Goal: Contribute content: Add original content to the website for others to see

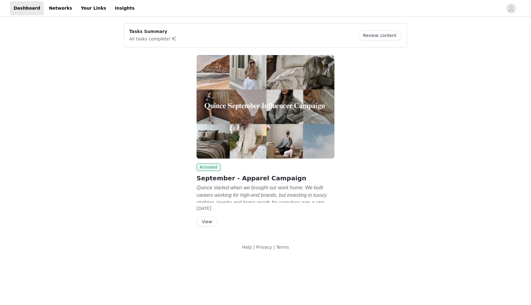
click at [207, 224] on button "View" at bounding box center [207, 222] width 21 height 10
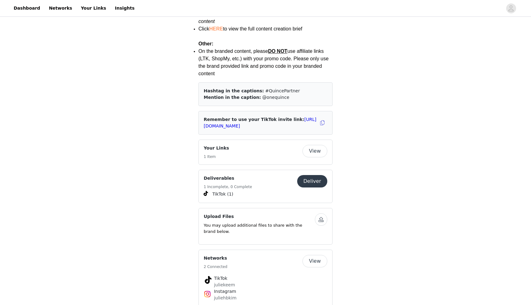
scroll to position [1001, 0]
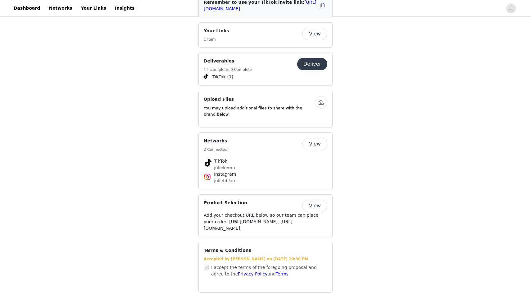
click at [315, 199] on button "View" at bounding box center [315, 205] width 25 height 12
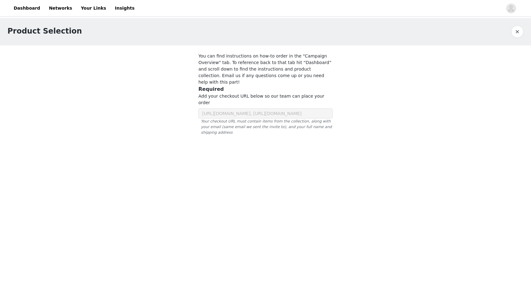
click at [220, 100] on div at bounding box center [265, 99] width 149 height 109
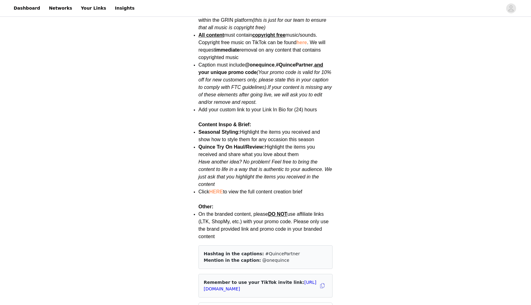
scroll to position [1001, 0]
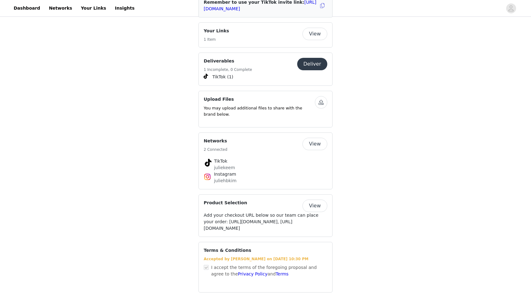
drag, startPoint x: 217, startPoint y: 195, endPoint x: 285, endPoint y: 216, distance: 71.0
click at [285, 216] on span "Add your checkout URL below so our team can place your order: [URL][DOMAIN_NAME…" at bounding box center [261, 221] width 115 height 18
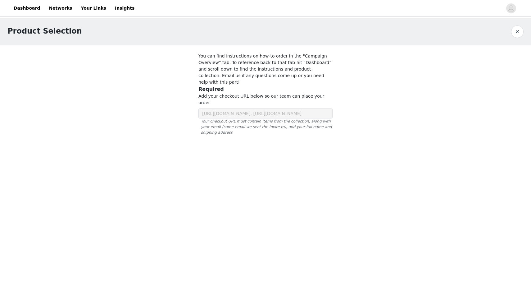
click at [240, 95] on div at bounding box center [265, 99] width 149 height 109
click at [207, 100] on div at bounding box center [265, 99] width 149 height 109
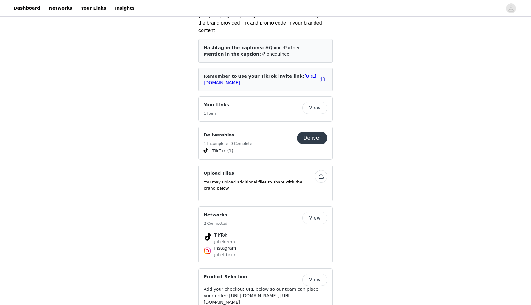
scroll to position [1001, 0]
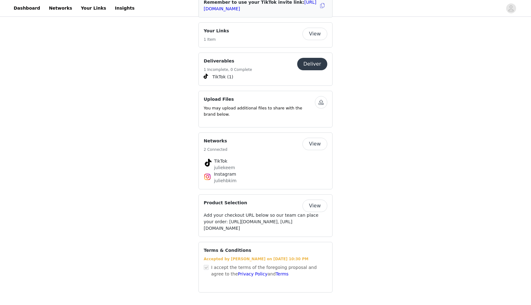
drag, startPoint x: 217, startPoint y: 196, endPoint x: 285, endPoint y: 214, distance: 70.5
click at [285, 214] on span "Add your checkout URL below so our team can place your order: [URL][DOMAIN_NAME…" at bounding box center [261, 221] width 115 height 18
copy span "[URL][DOMAIN_NAME]"
drag, startPoint x: 218, startPoint y: 196, endPoint x: 284, endPoint y: 215, distance: 69.2
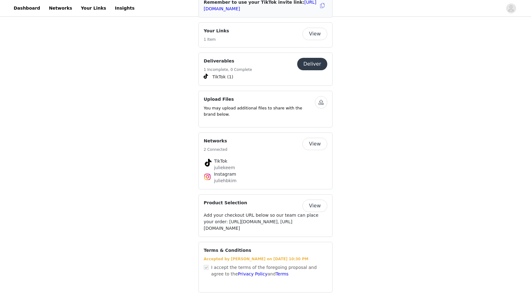
click at [284, 215] on span "Add your checkout URL below so our team can place your order: [URL][DOMAIN_NAME…" at bounding box center [261, 221] width 115 height 18
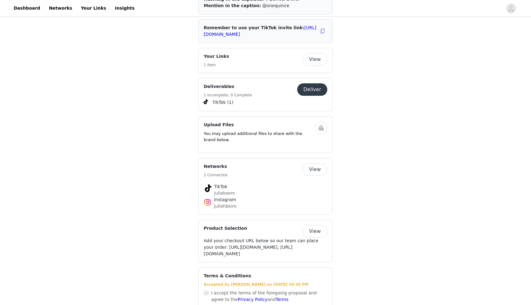
scroll to position [1001, 0]
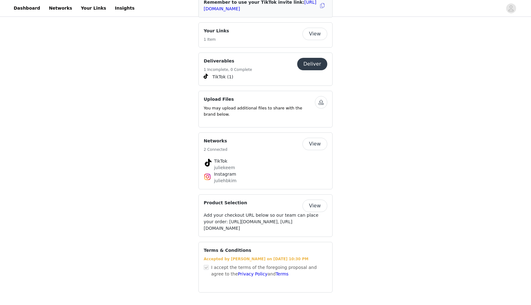
copy span "[URL][DOMAIN_NAME]"
drag, startPoint x: 204, startPoint y: 221, endPoint x: 306, endPoint y: 231, distance: 102.1
click at [306, 231] on div "Add your checkout URL below so our team can place your order: [URL][DOMAIN_NAME…" at bounding box center [266, 222] width 124 height 20
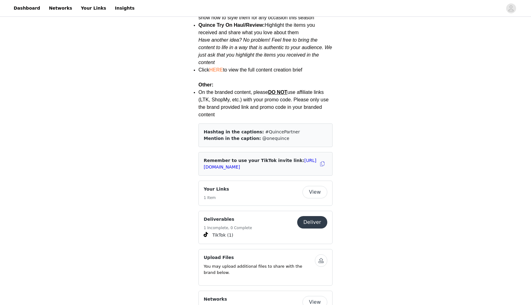
scroll to position [832, 0]
click at [315, 216] on button "Deliver" at bounding box center [312, 222] width 30 height 12
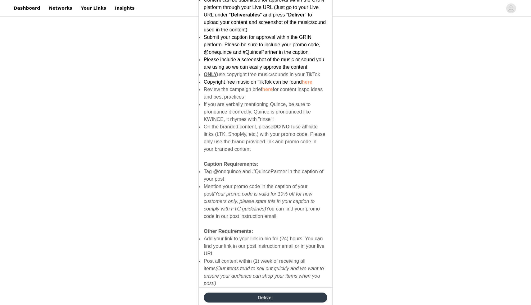
scroll to position [349, 0]
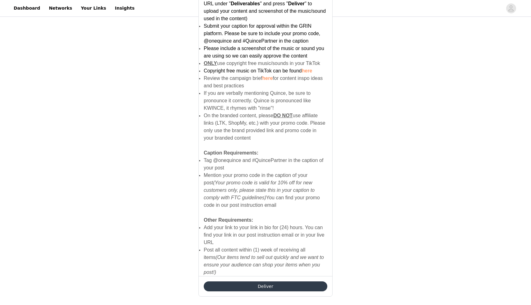
click at [269, 281] on button "Deliver" at bounding box center [266, 286] width 124 height 10
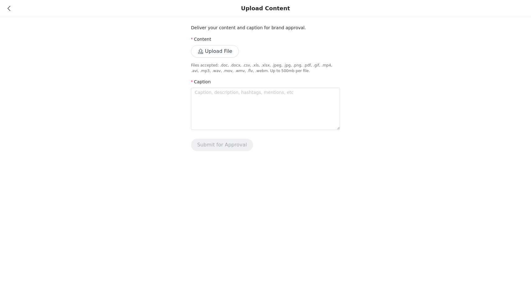
click at [217, 53] on button "Upload File" at bounding box center [215, 51] width 48 height 12
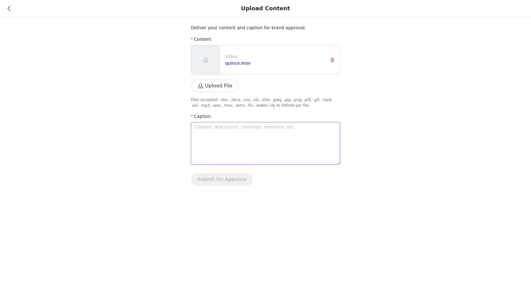
click at [230, 143] on textarea at bounding box center [265, 143] width 149 height 42
type textarea "F"
type textarea "Fa"
type textarea "Fal"
type textarea "Fall"
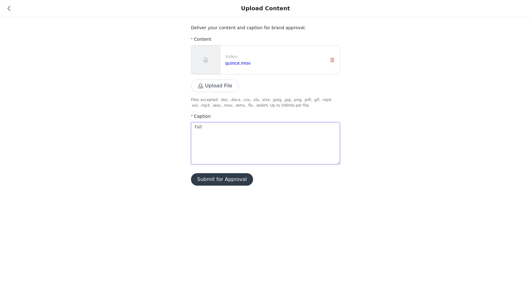
type textarea "Falli"
type textarea "Fallin"
type textarea "Fallin'"
type textarea "Fallin' i"
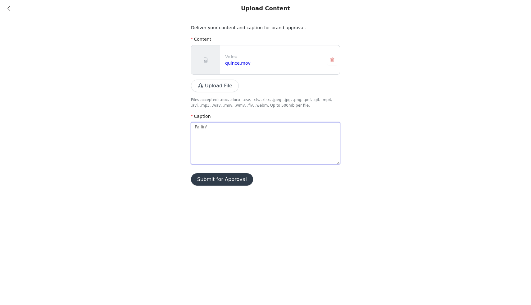
type textarea "Fallin' in"
type textarea "Fallin' in t"
type textarea "Fallin' in to"
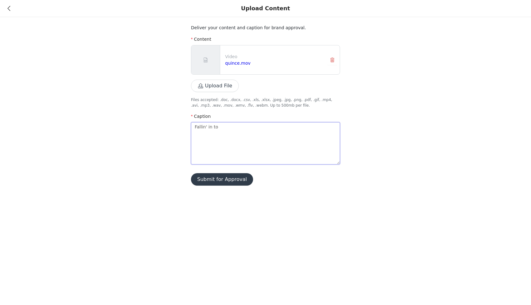
type textarea "Fallin' in to t"
type textarea "Fallin' in to th"
type textarea "Fallin' in to the"
type textarea "Fallin' in to thes"
type textarea "Fallin' in to these"
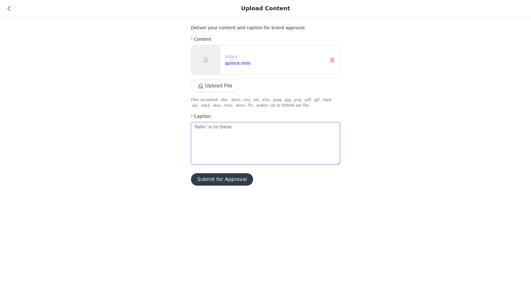
type textarea "Fallin' in to these"
type textarea "Fallin' in to thes"
type textarea "Fallin' in to the"
type textarea "Fallin' in to th"
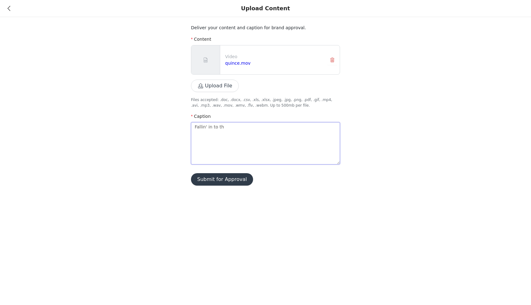
type textarea "Fallin' in to t"
type textarea "Fallin' in to"
type textarea "Fallin' in t"
type textarea "Fallin' in"
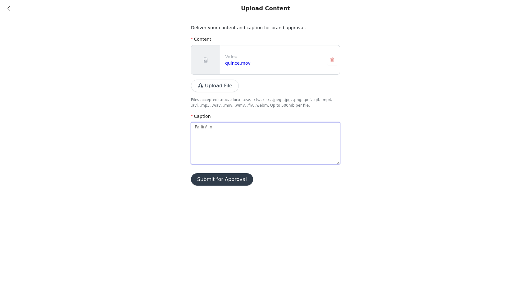
type textarea "Fallin' in"
type textarea "Fallin' i"
type textarea "Fallin'"
type textarea "Fallin"
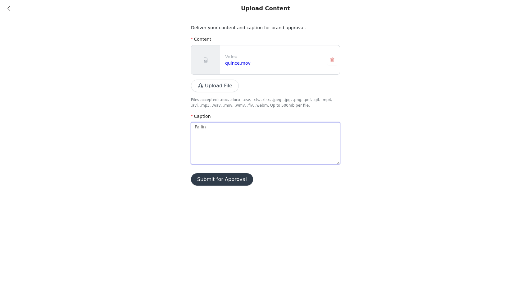
type textarea "Falli"
type textarea "Fall"
type textarea "Fal"
type textarea "Fa"
type textarea "F"
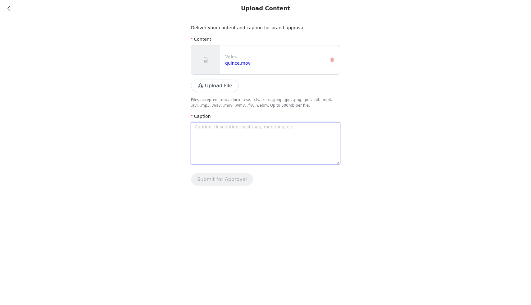
type textarea "s"
type textarea "so"
type textarea "som"
type textarea "some"
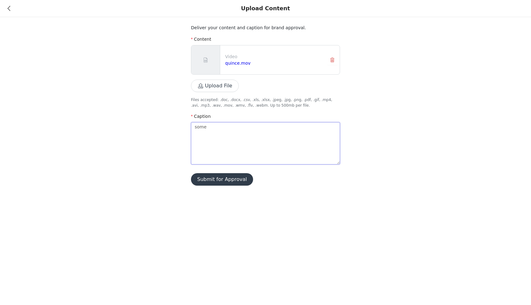
type textarea "some o"
type textarea "some of"
type textarea "some of m"
type textarea "some of my"
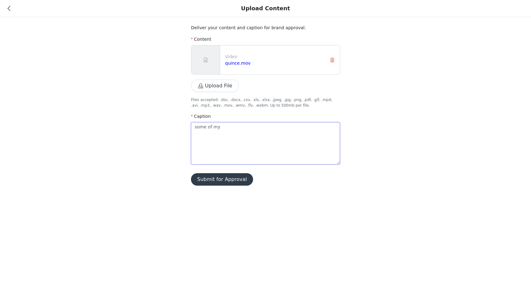
type textarea "some of my"
type textarea "some of m"
type textarea "some of"
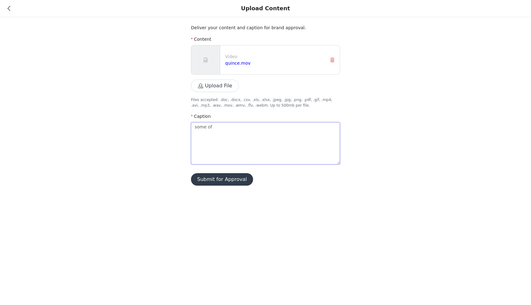
type textarea "some o"
type textarea "some"
type textarea "som"
type textarea "so"
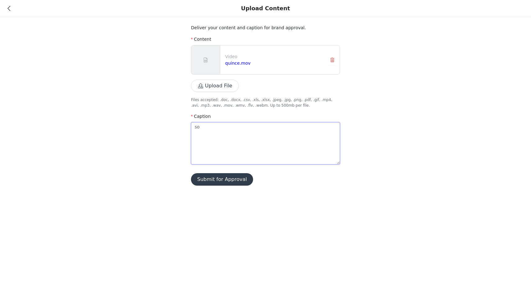
type textarea "s"
type textarea "a"
type textarea "al"
type textarea "all"
type textarea "al"
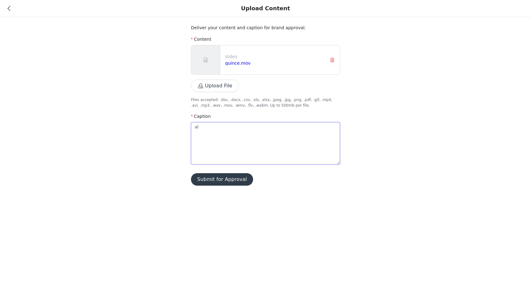
type textarea "a"
type textarea "f"
type textarea "fa"
type textarea "fal"
type textarea "fa"
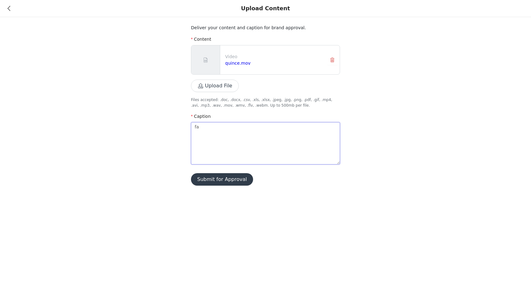
type textarea "f"
type textarea "fa"
type textarea "f"
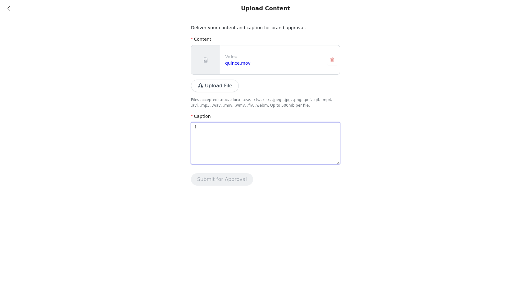
type textarea "fa"
type textarea "fal"
type textarea "fall"
type textarea "falli"
type textarea "fallin"
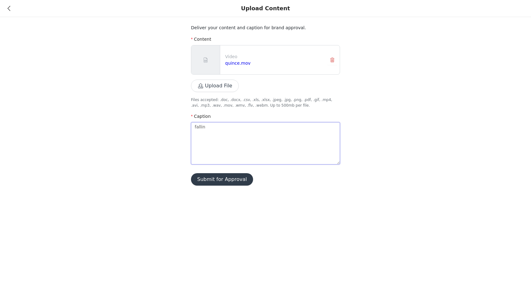
type textarea "falling"
type textarea "falling i"
type textarea "falling in"
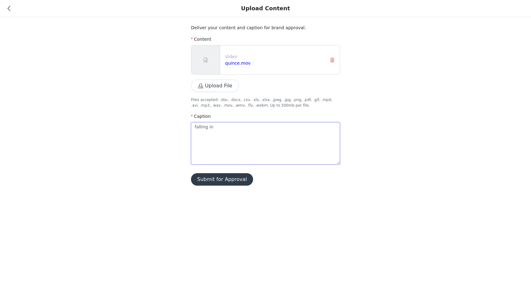
type textarea "falling in"
type textarea "falling i"
type textarea "falling"
type textarea "fallin"
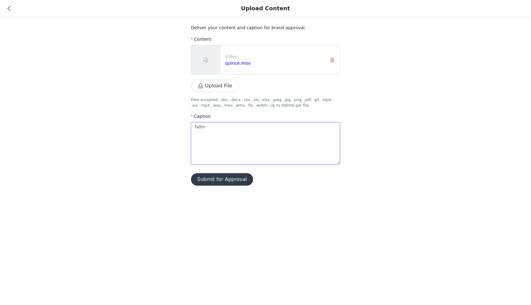
type textarea "falli"
type textarea "fall"
type textarea "fall-"
type textarea "fall-i"
type textarea "fall-in"
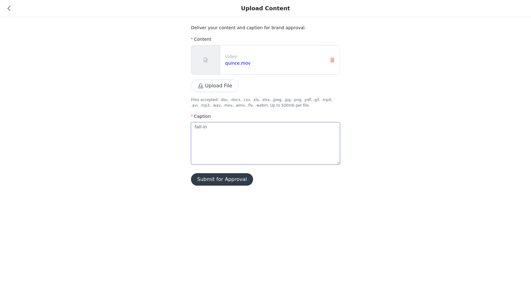
type textarea "fall-ing"
paste textarea "receive 10% off their first purchase with your code"
drag, startPoint x: 207, startPoint y: 134, endPoint x: 183, endPoint y: 134, distance: 24.2
click at [183, 134] on div "Deliver your content and caption for brand approval. Content Video quince.mov U…" at bounding box center [265, 96] width 531 height 193
click at [196, 126] on textarea "fall-ing in love with these cozy pieces 🤎 receive 10% off their first purchase …" at bounding box center [265, 143] width 149 height 42
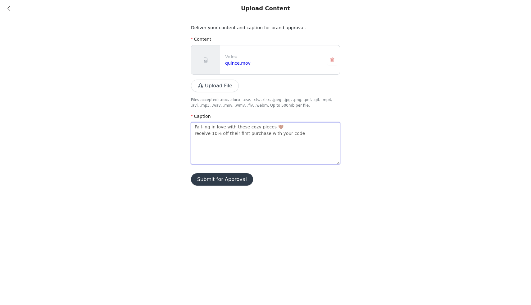
click at [196, 135] on textarea "Fall-ing in love with these cozy pieces 🤎 receive 10% off their first purchase …" at bounding box center [265, 143] width 149 height 42
click at [310, 130] on textarea "Fall-ing in love with these cozy pieces 🤎 Receive 10% off their first purchase …" at bounding box center [265, 143] width 149 height 42
drag, startPoint x: 308, startPoint y: 134, endPoint x: 278, endPoint y: 134, distance: 30.8
click at [278, 134] on textarea "Fall-ing in love with these cozy pieces 🤎 Receive 10% off their first purchase …" at bounding box center [265, 143] width 149 height 42
click at [238, 133] on textarea "Fall-ing in love with these cozy pieces 🤎 Receive 10% off their first purchase …" at bounding box center [265, 143] width 149 height 42
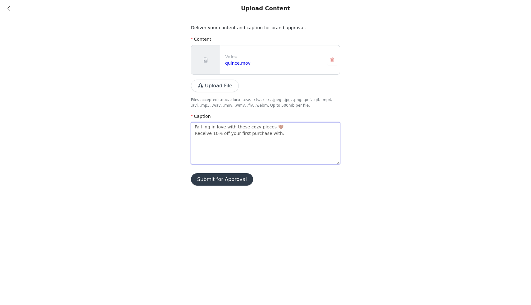
click at [289, 132] on textarea "Fall-ing in love with these cozy pieces 🤎 Receive 10% off your first purchase w…" at bounding box center [265, 143] width 149 height 42
paste textarea "INFG-25JULIEKEEM10"
click at [227, 182] on button "Submit for Approval" at bounding box center [222, 179] width 62 height 12
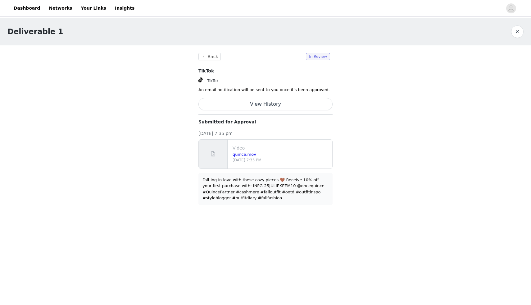
scroll to position [299, 0]
click at [209, 58] on button "Back" at bounding box center [210, 56] width 22 height 7
